Goal: Task Accomplishment & Management: Manage account settings

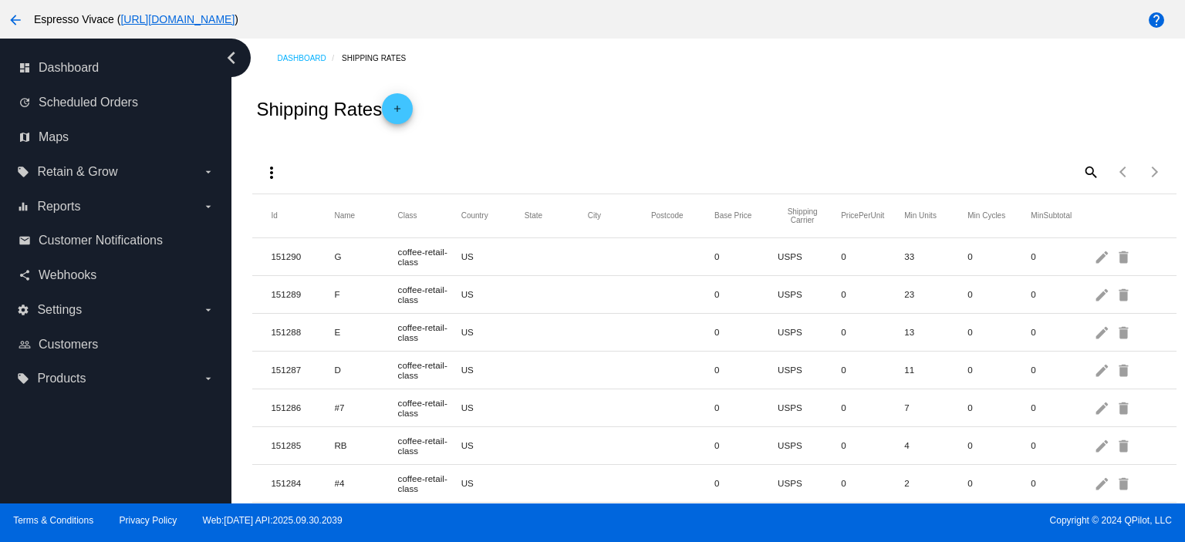
click at [21, 21] on mat-icon "arrow_back" at bounding box center [15, 20] width 19 height 19
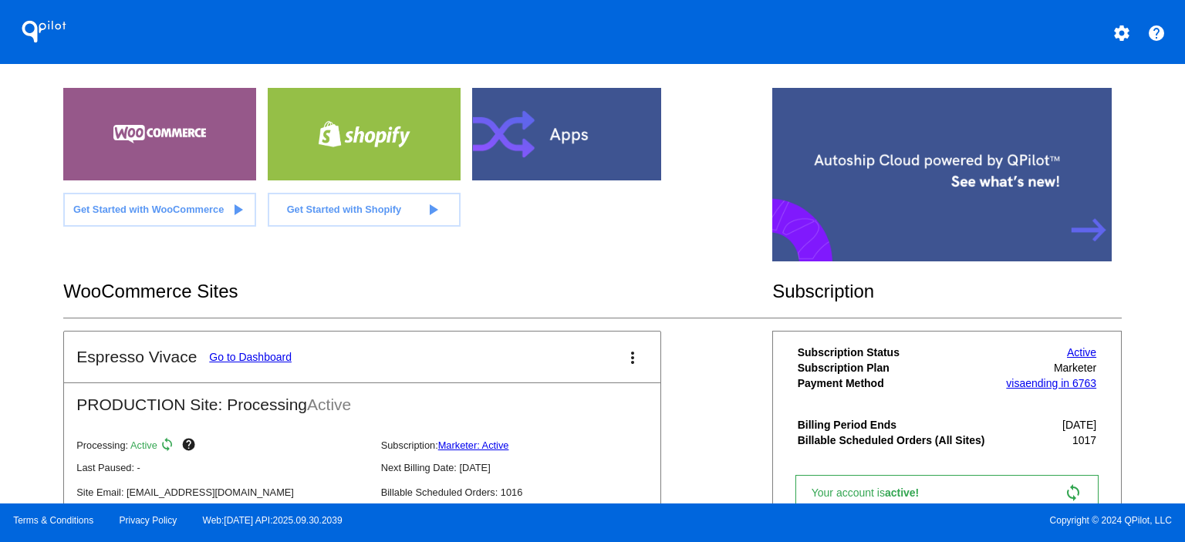
scroll to position [154, 0]
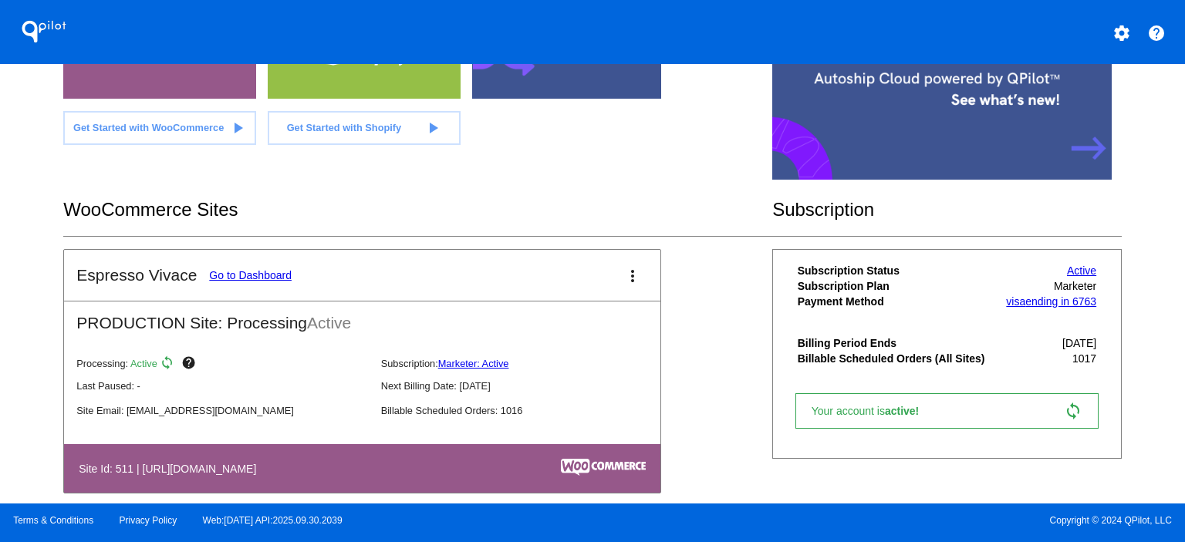
click at [274, 273] on link "Go to Dashboard" at bounding box center [250, 275] width 83 height 12
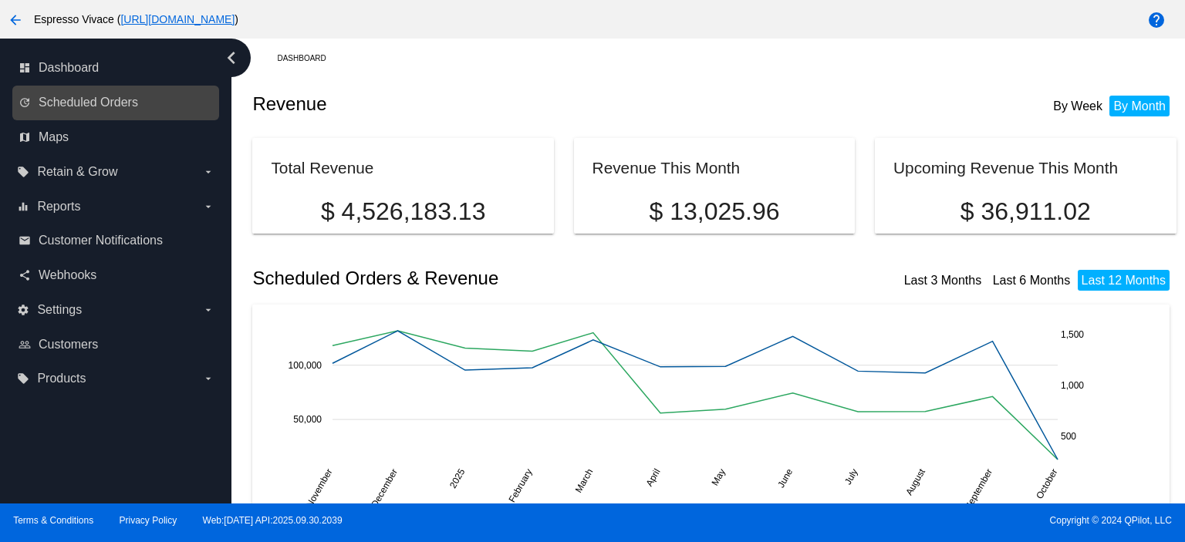
click at [117, 110] on link "update Scheduled Orders" at bounding box center [117, 102] width 196 height 25
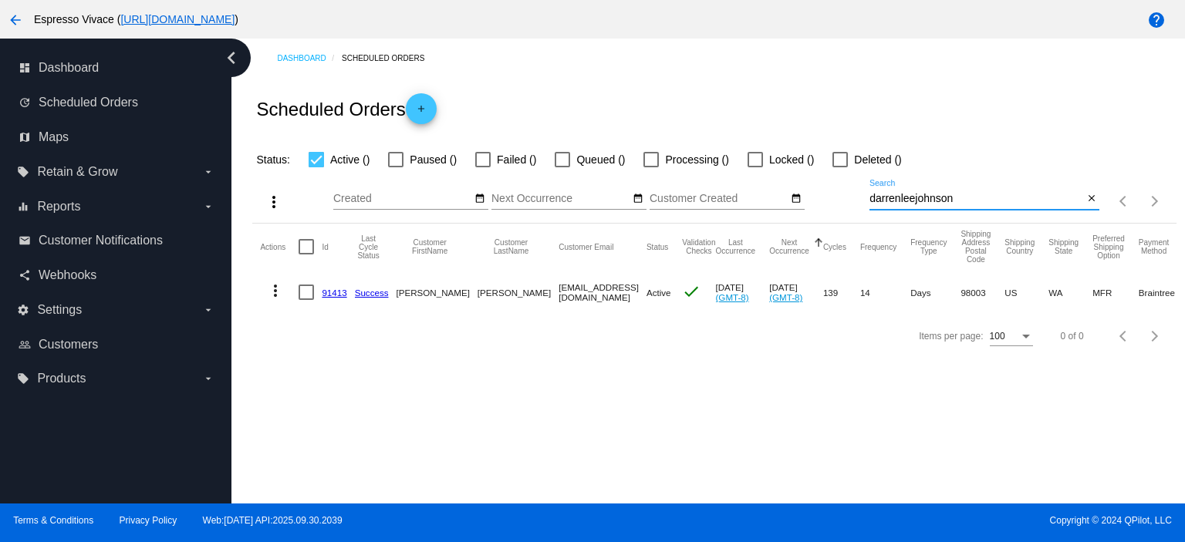
drag, startPoint x: 956, startPoint y: 196, endPoint x: 822, endPoint y: 186, distance: 134.6
click at [822, 186] on div "more_vert Oct Jan Feb Mar [DATE]" at bounding box center [713, 196] width 923 height 55
paste input "[EMAIL_ADDRESS][DOMAIN_NAME]"
type input "[EMAIL_ADDRESS][DOMAIN_NAME]"
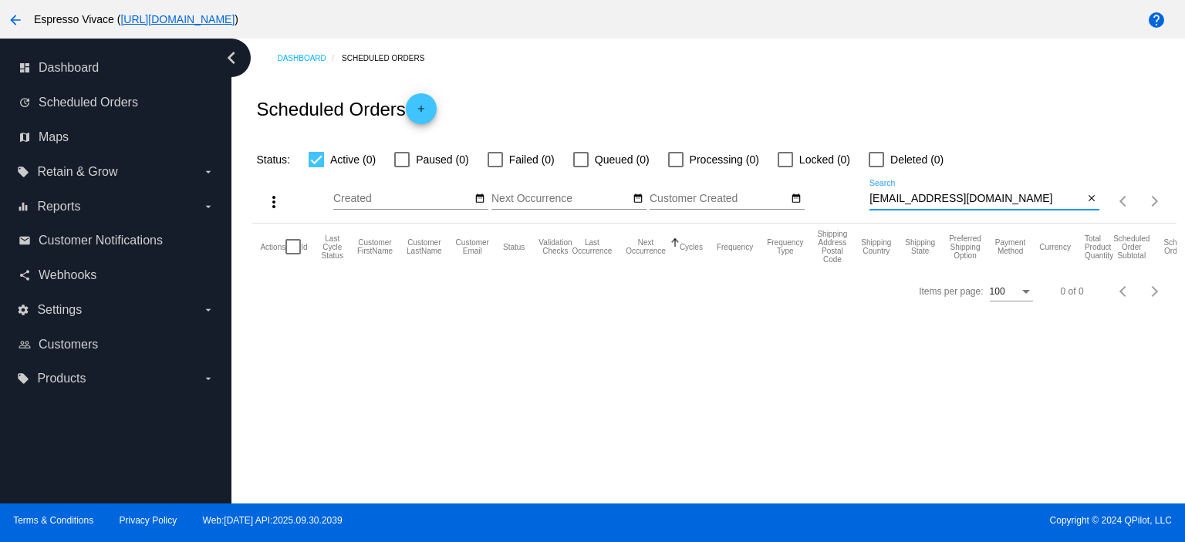
click at [984, 194] on input "[EMAIL_ADDRESS][DOMAIN_NAME]" at bounding box center [976, 199] width 214 height 12
click at [870, 200] on input "[EMAIL_ADDRESS][DOMAIN_NAME]" at bounding box center [976, 199] width 214 height 12
drag, startPoint x: 979, startPoint y: 195, endPoint x: 884, endPoint y: 189, distance: 95.1
click at [884, 189] on div "[EMAIL_ADDRESS][DOMAIN_NAME] Search" at bounding box center [976, 195] width 214 height 30
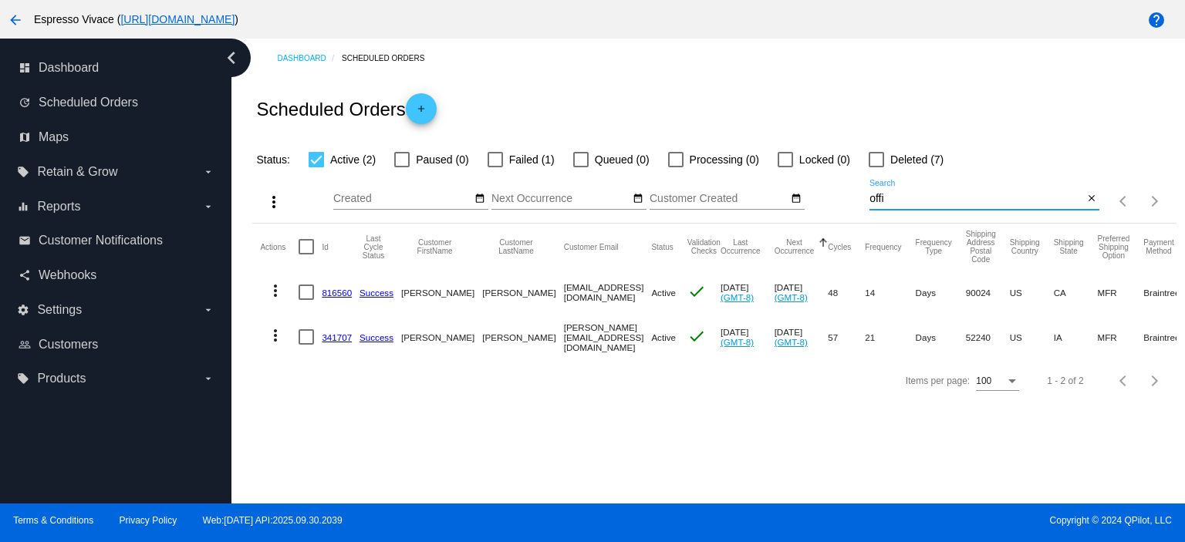
drag, startPoint x: 898, startPoint y: 200, endPoint x: 828, endPoint y: 190, distance: 70.1
click at [828, 190] on div "more_vert Oct Jan Feb Mar [DATE]" at bounding box center [713, 196] width 923 height 55
paste input "[EMAIL_ADDRESS][DOMAIN_NAME]"
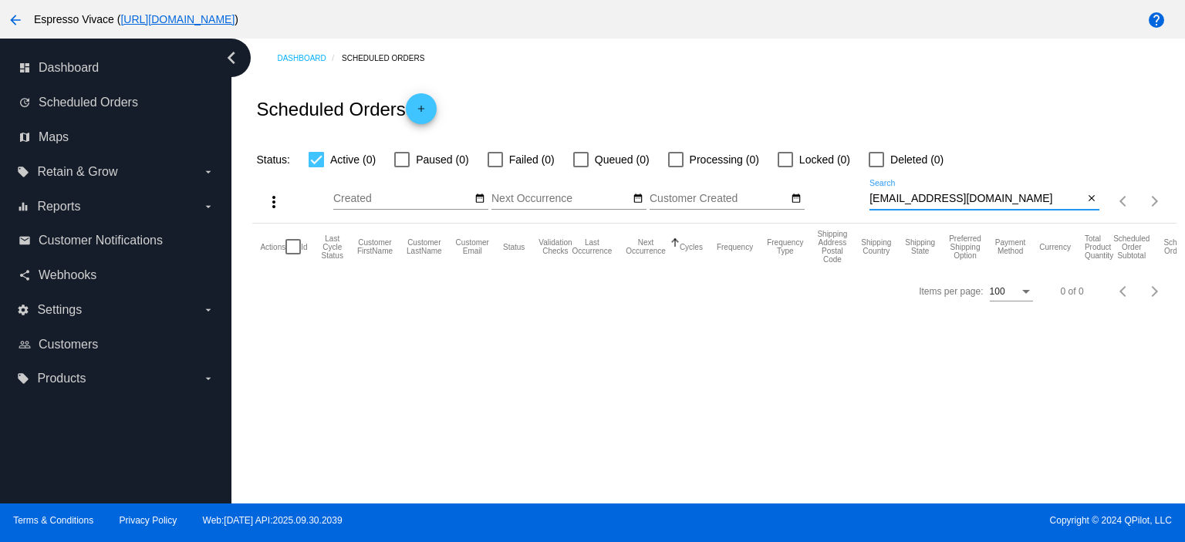
drag, startPoint x: 832, startPoint y: 177, endPoint x: 744, endPoint y: 160, distance: 89.6
click at [744, 161] on app-dashboard-scheduled-orders "Scheduled Orders add Status: Active (0) Paused (0) Failed (0) Queued (0) Proces…" at bounding box center [713, 195] width 923 height 235
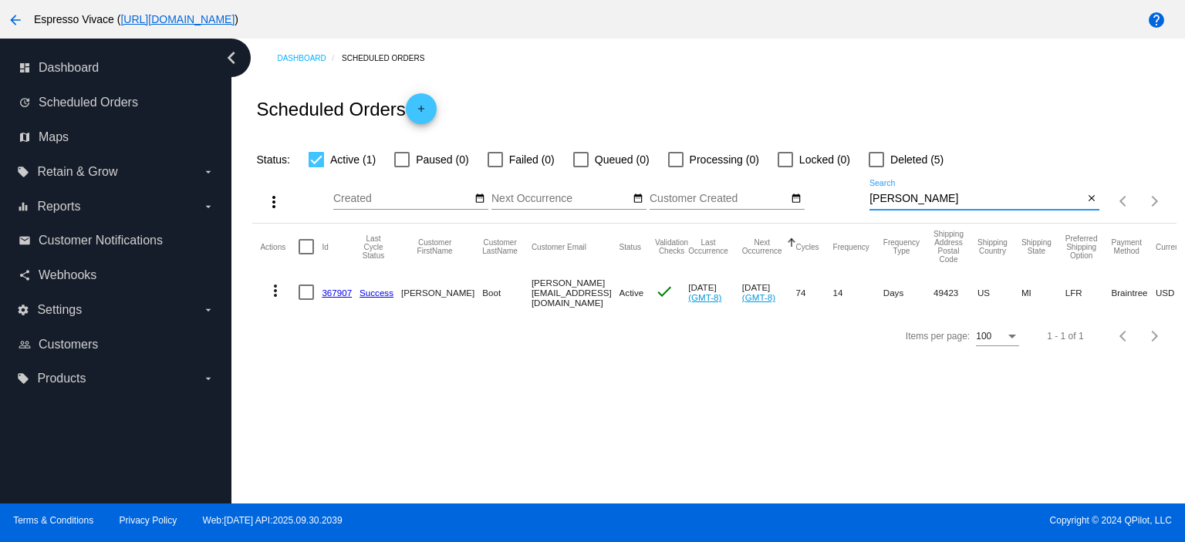
type input "[PERSON_NAME]"
click at [339, 294] on link "367907" at bounding box center [337, 293] width 30 height 10
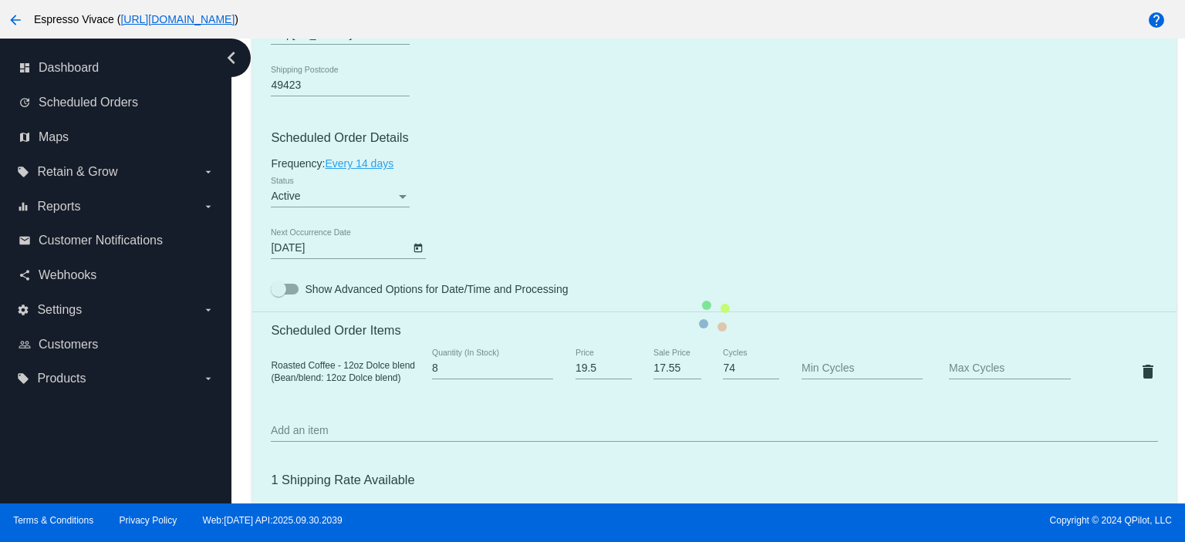
scroll to position [849, 0]
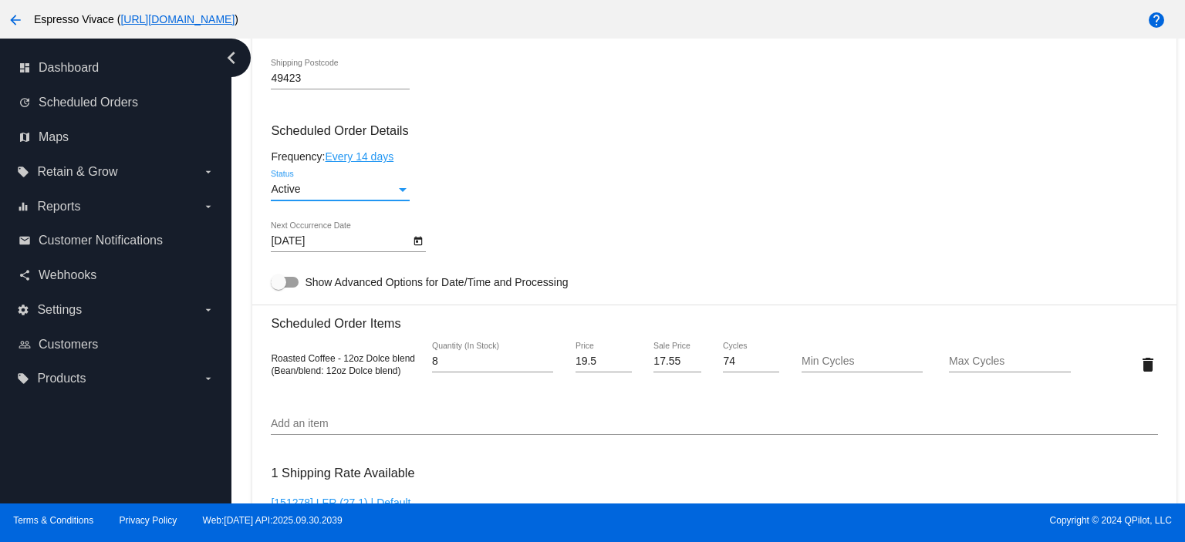
click at [339, 191] on div "Active" at bounding box center [333, 190] width 125 height 12
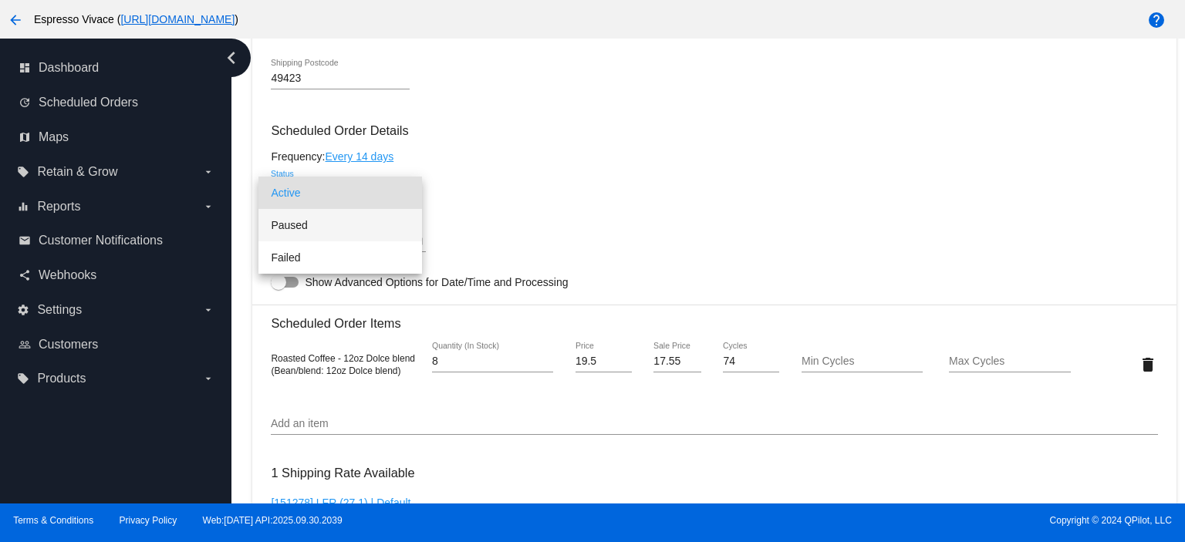
click at [329, 224] on span "Paused" at bounding box center [340, 225] width 139 height 32
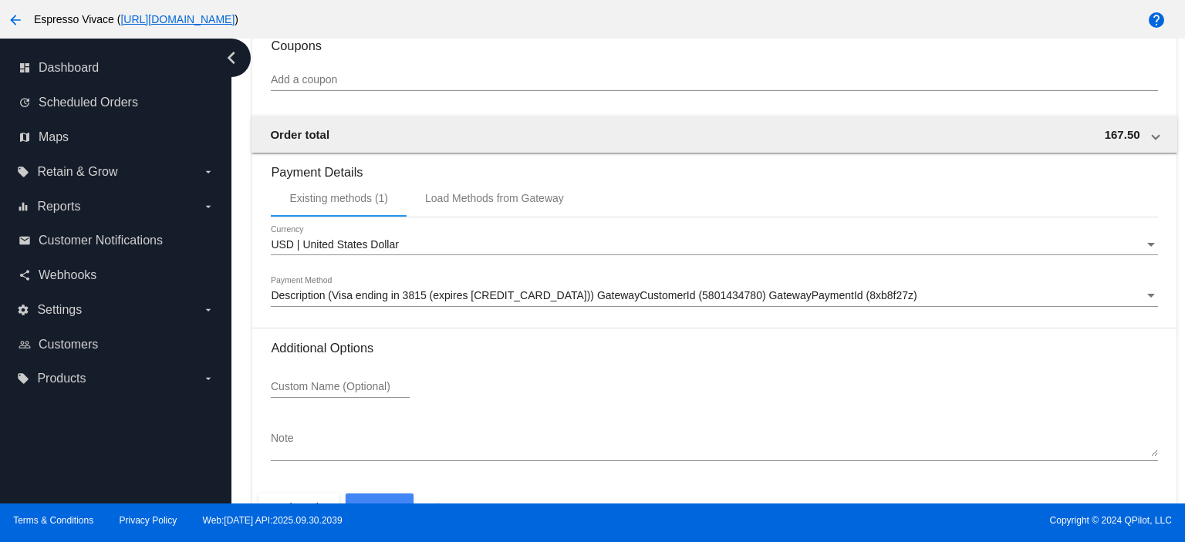
scroll to position [1448, 0]
